Goal: Task Accomplishment & Management: Manage account settings

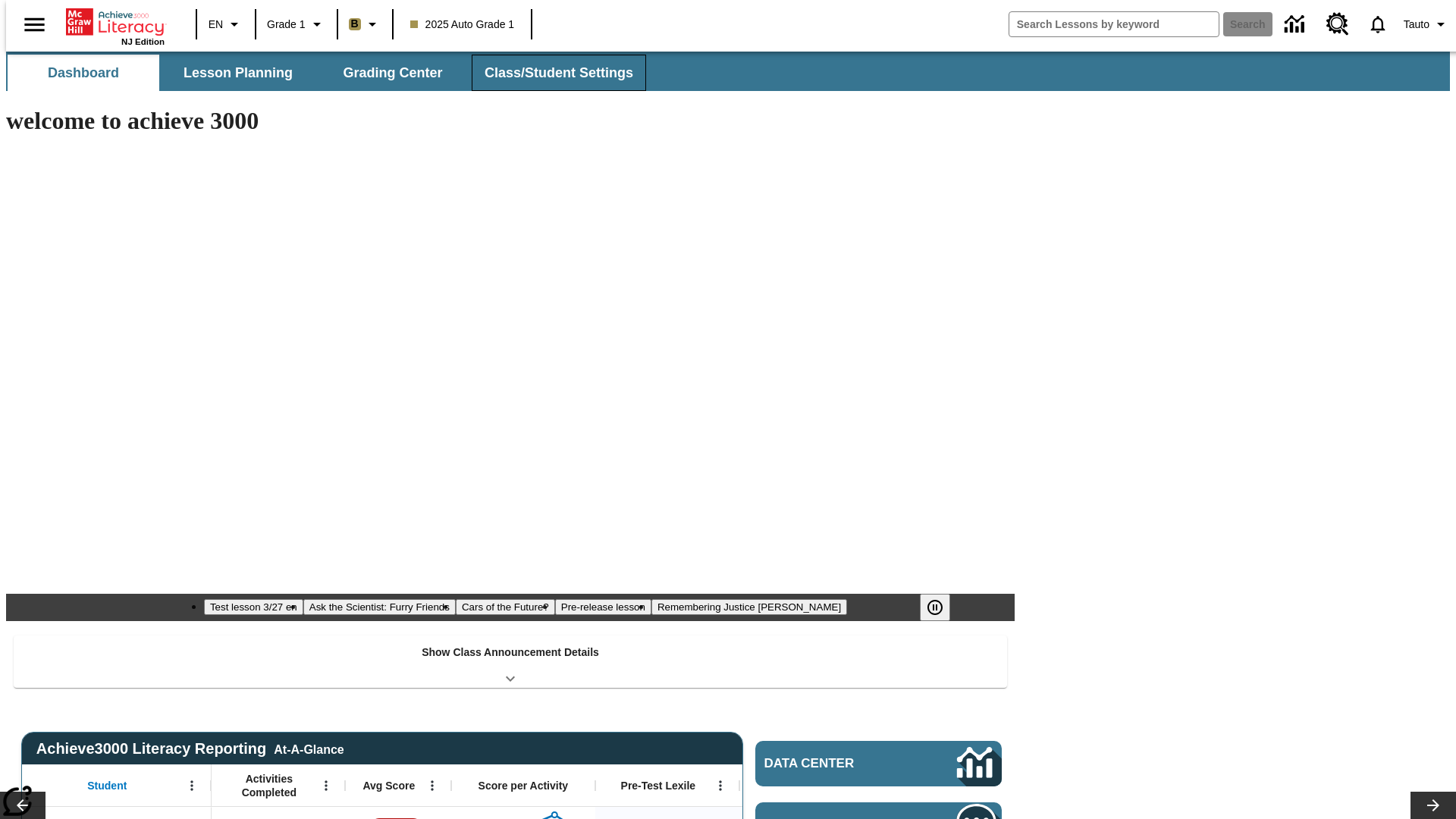
click at [551, 73] on span "Class/Student Settings" at bounding box center [558, 72] width 149 height 17
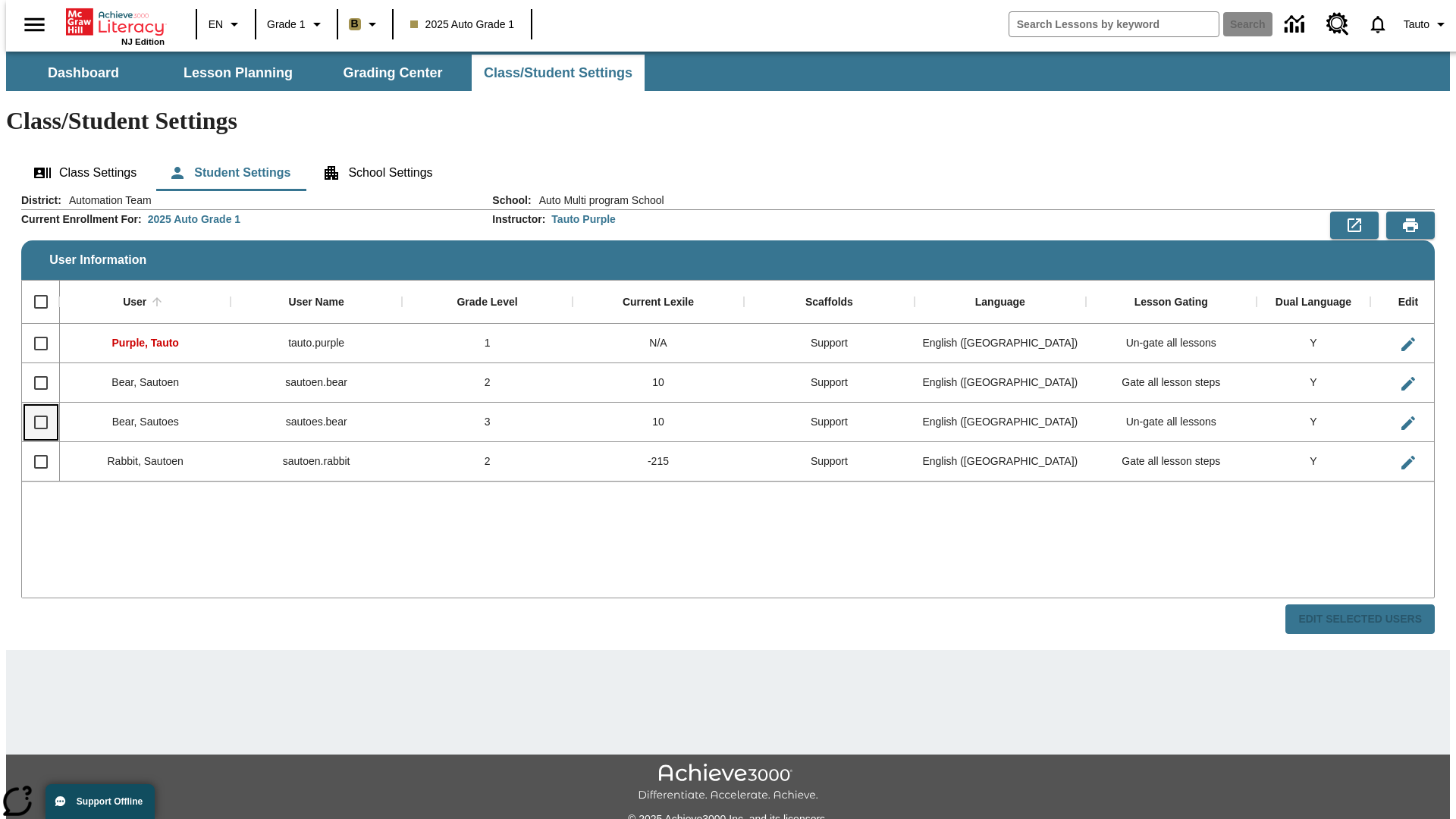
click at [34, 406] on input "Select row" at bounding box center [41, 422] width 32 height 32
checkbox input "true"
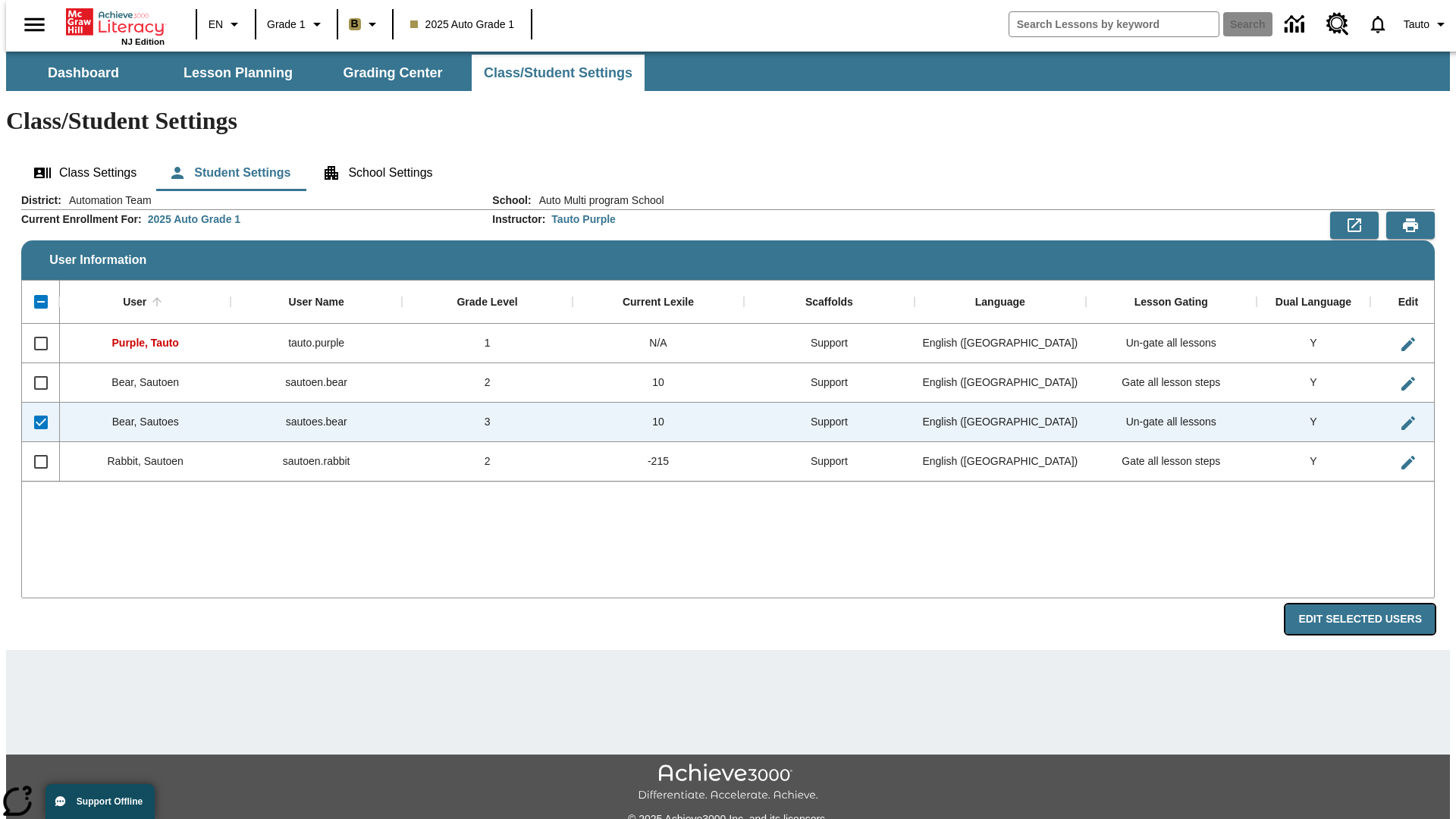
click at [1372, 604] on button "Edit Selected Users" at bounding box center [1360, 619] width 150 height 29
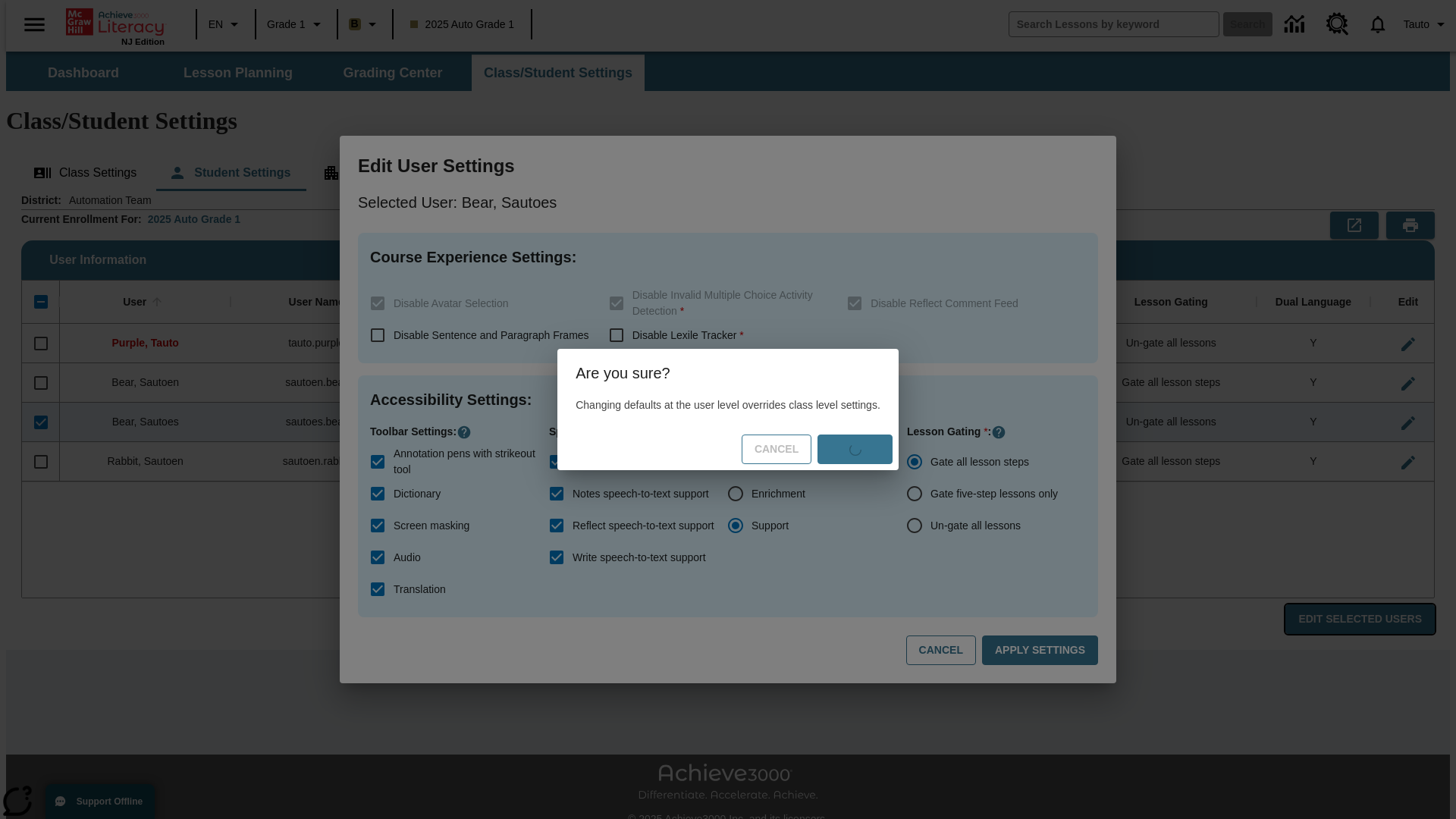
radio input "false"
radio input "true"
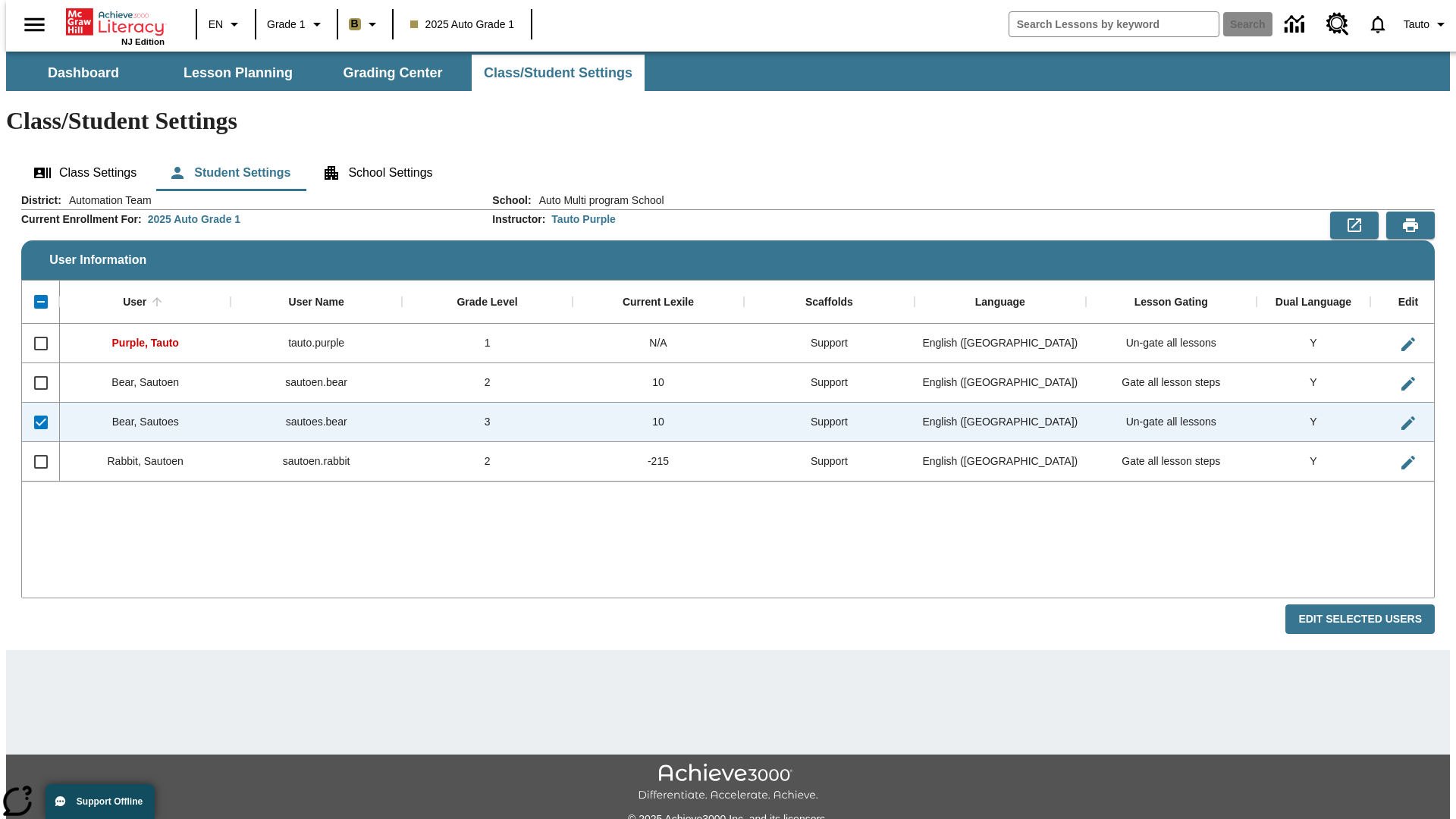
checkbox input "false"
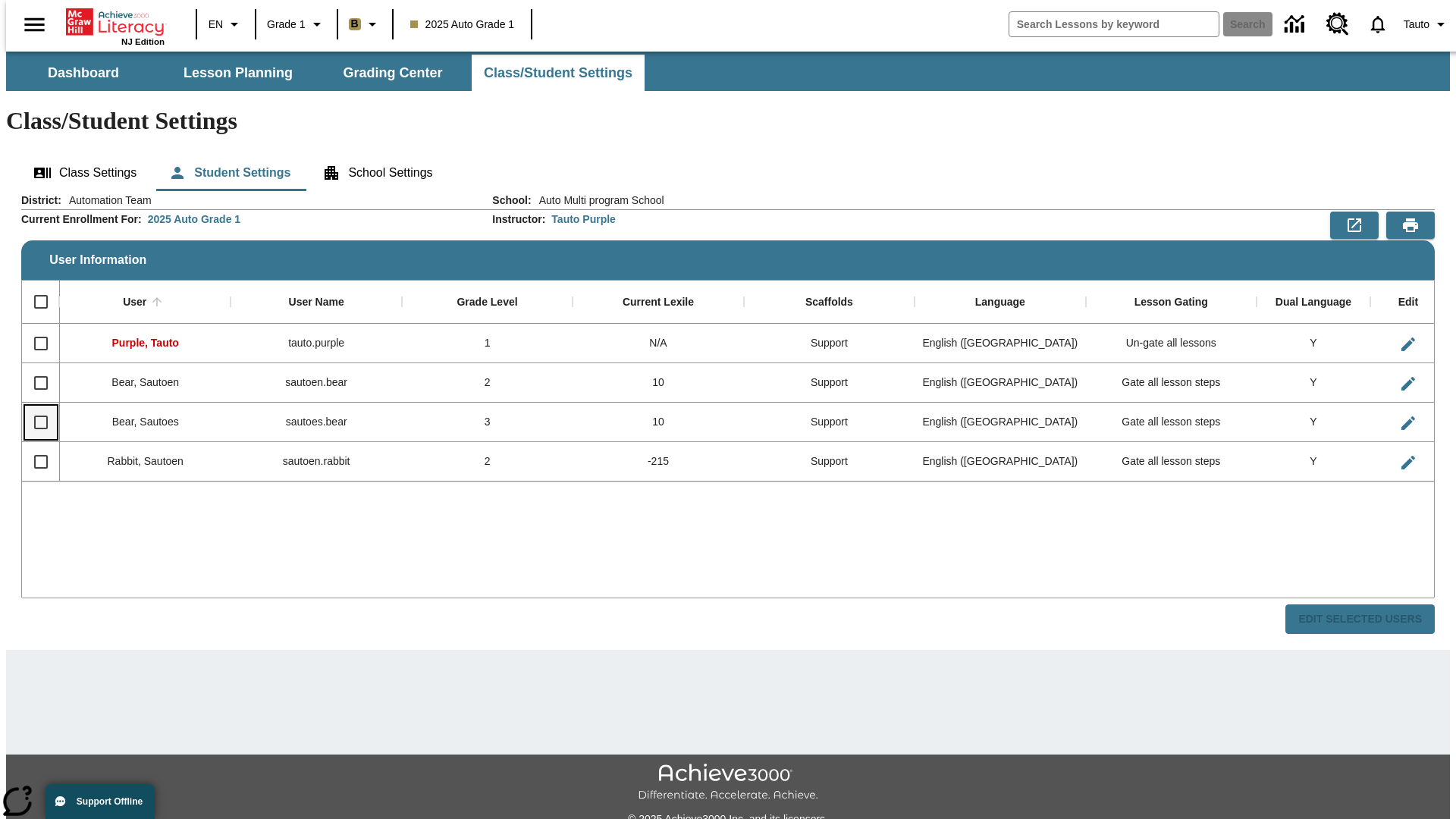
click at [34, 406] on input "Select row" at bounding box center [41, 422] width 32 height 32
checkbox input "true"
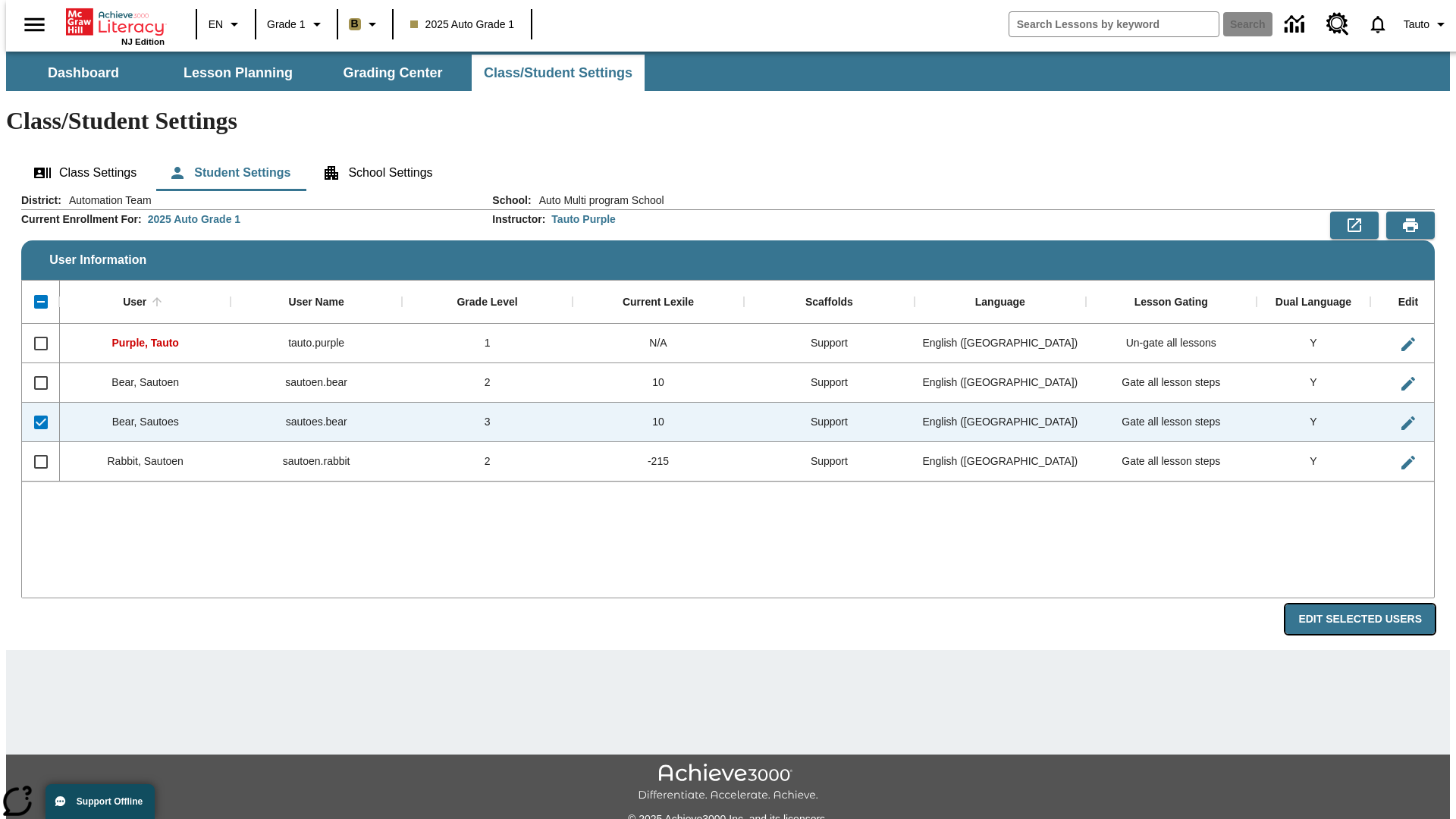
click at [1372, 604] on button "Edit Selected Users" at bounding box center [1360, 619] width 150 height 29
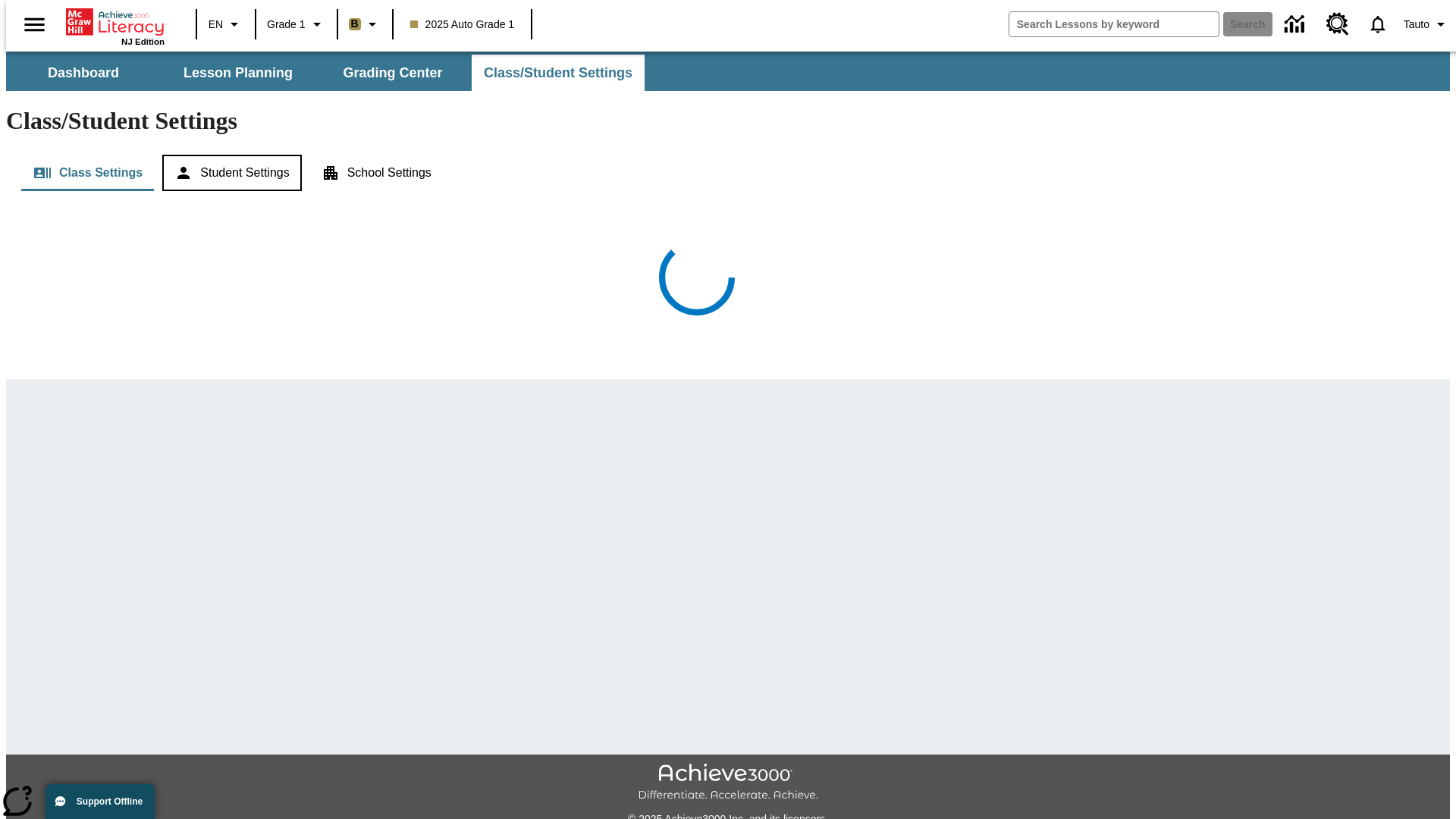
click at [227, 154] on button "Student Settings" at bounding box center [232, 172] width 139 height 37
